Goal: Check status: Check status

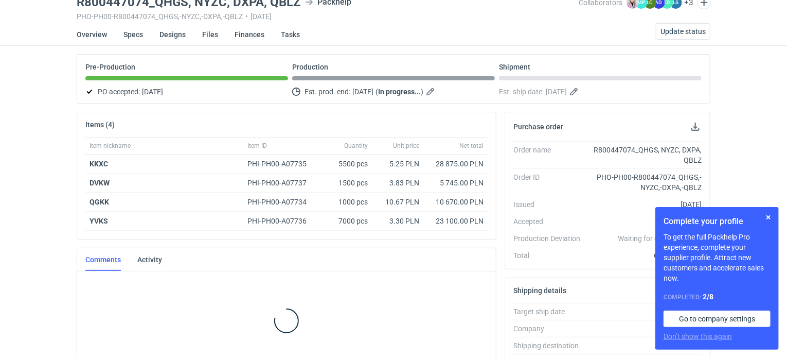
scroll to position [48, 0]
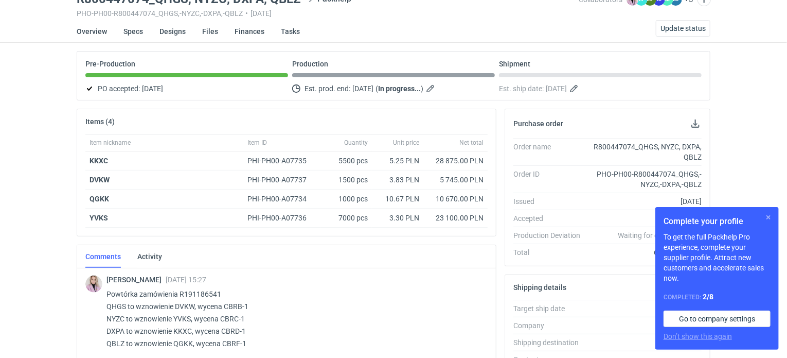
click at [765, 216] on button "button" at bounding box center [768, 217] width 12 height 12
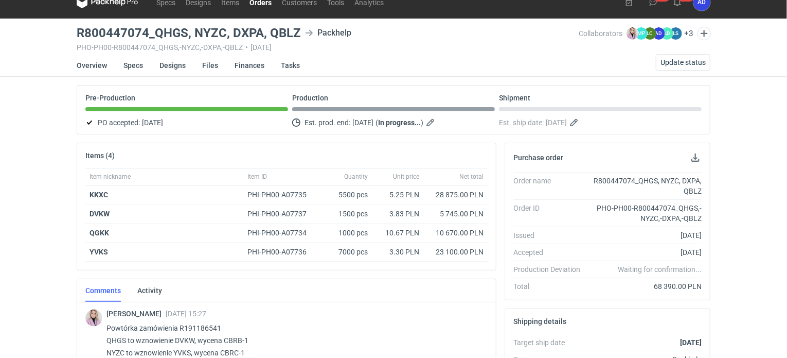
scroll to position [0, 0]
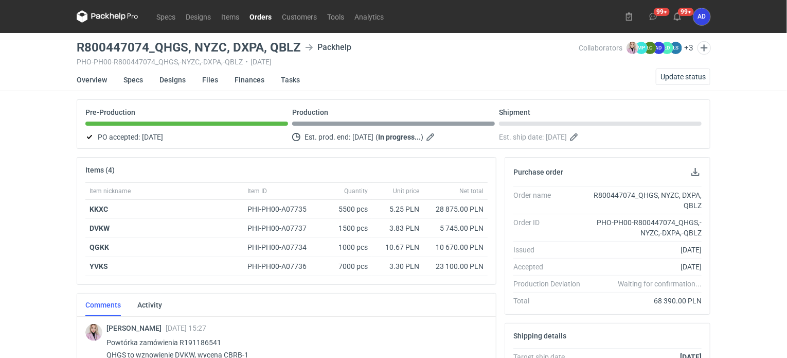
click at [263, 18] on link "Orders" at bounding box center [260, 16] width 32 height 12
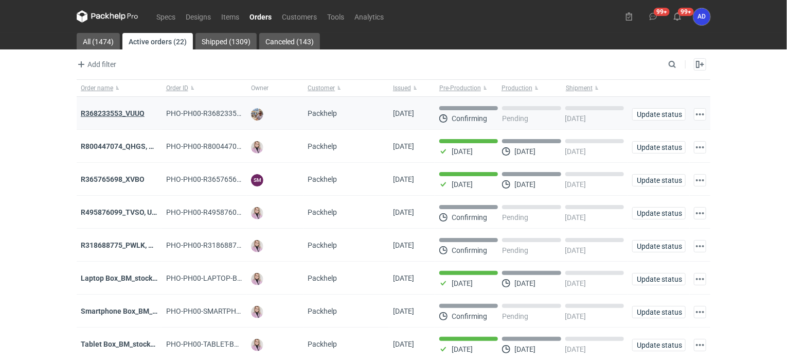
click at [126, 114] on strong "R368233553_VUUQ" at bounding box center [113, 113] width 64 height 8
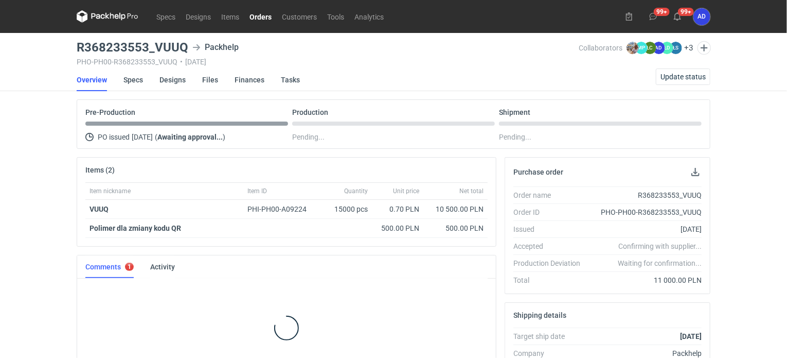
scroll to position [8, 0]
